Goal: Information Seeking & Learning: Find specific fact

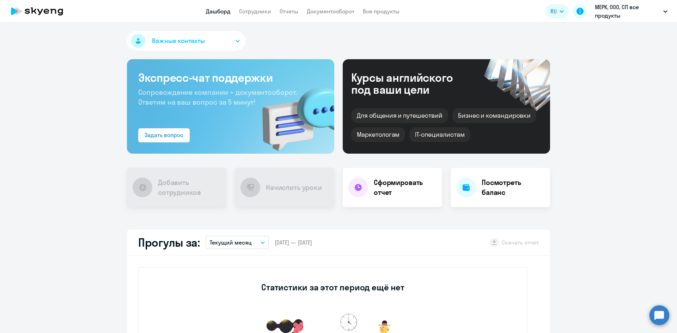
select select "30"
click at [267, 14] on link "Сотрудники" at bounding box center [255, 11] width 32 height 7
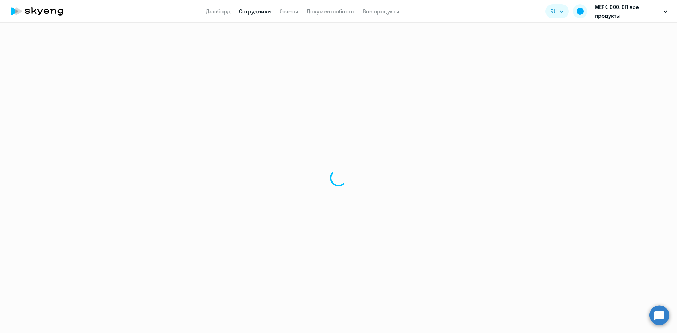
select select "30"
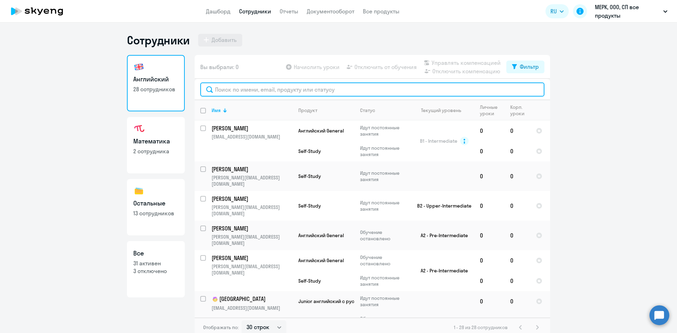
click at [298, 83] on input "text" at bounding box center [372, 89] width 344 height 14
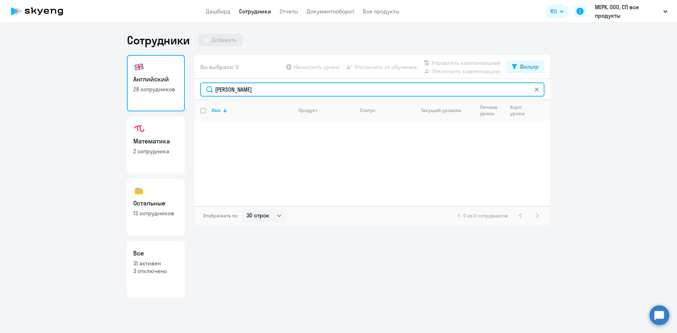
paste input "[EMAIL_ADDRESS][DOMAIN_NAME]"
type input "[EMAIL_ADDRESS][DOMAIN_NAME]"
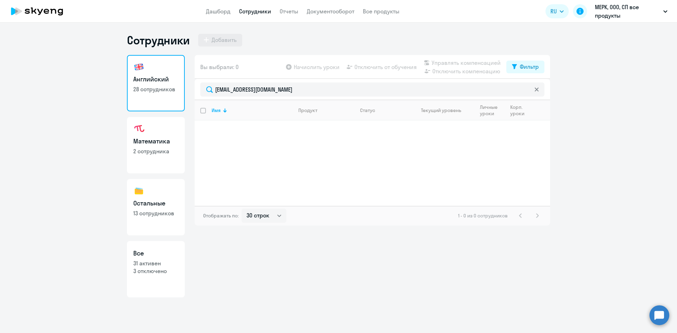
click at [144, 212] on p "13 сотрудников" at bounding box center [155, 213] width 45 height 8
select select "30"
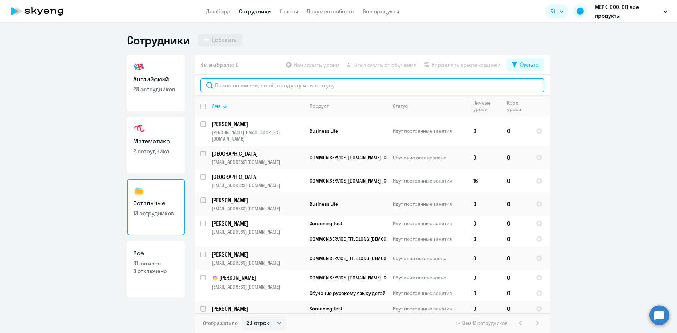
click at [290, 87] on input "text" at bounding box center [372, 85] width 344 height 14
paste input "[EMAIL_ADDRESS][DOMAIN_NAME]"
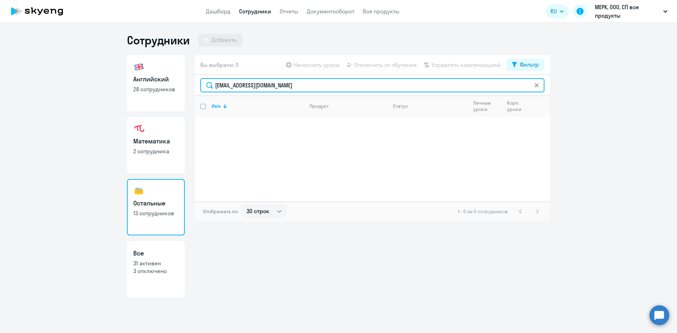
type input "[EMAIL_ADDRESS][DOMAIN_NAME]"
click at [156, 267] on p "3 отключено" at bounding box center [155, 271] width 45 height 8
select select "30"
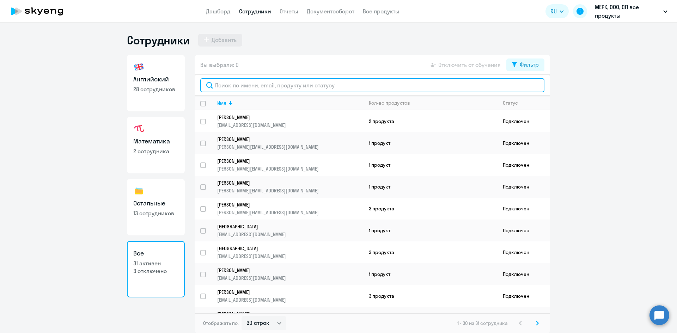
click at [301, 85] on input "text" at bounding box center [372, 85] width 344 height 14
paste input "[EMAIL_ADDRESS][DOMAIN_NAME]"
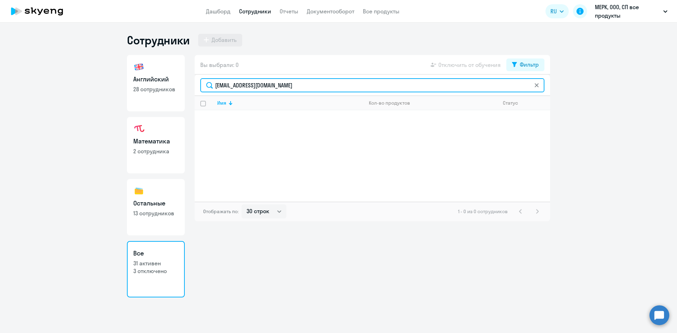
click at [284, 88] on input "[EMAIL_ADDRESS][DOMAIN_NAME]" at bounding box center [372, 85] width 344 height 14
type input "[PERSON_NAME]"
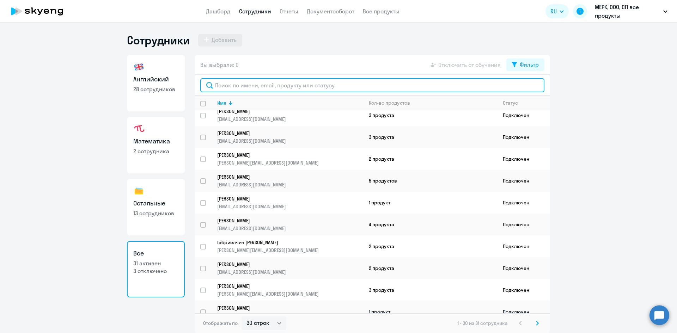
scroll to position [452, 0]
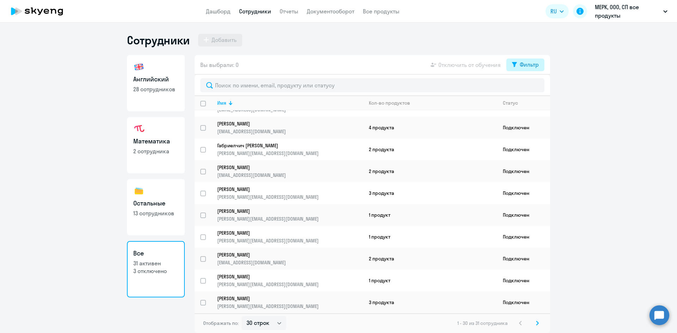
click at [531, 66] on div "Фильтр" at bounding box center [528, 64] width 19 height 8
click at [534, 85] on span at bounding box center [532, 87] width 12 height 7
click at [526, 87] on input "checkbox" at bounding box center [526, 87] width 0 height 0
checkbox input "true"
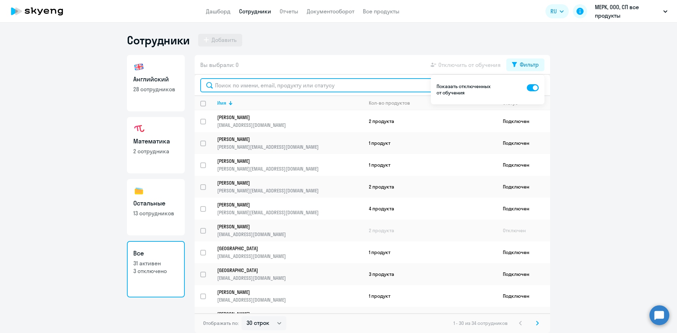
click at [361, 87] on input "text" at bounding box center [372, 85] width 344 height 14
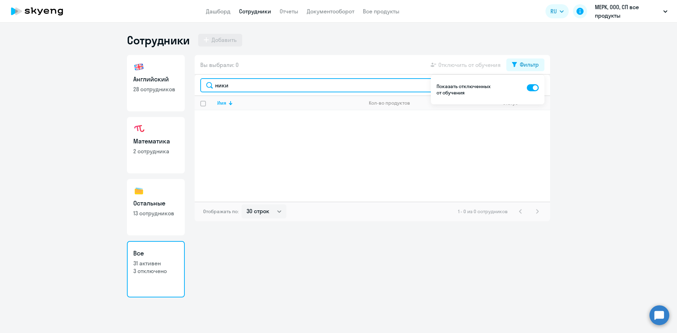
type input "ники"
